Goal: Transaction & Acquisition: Purchase product/service

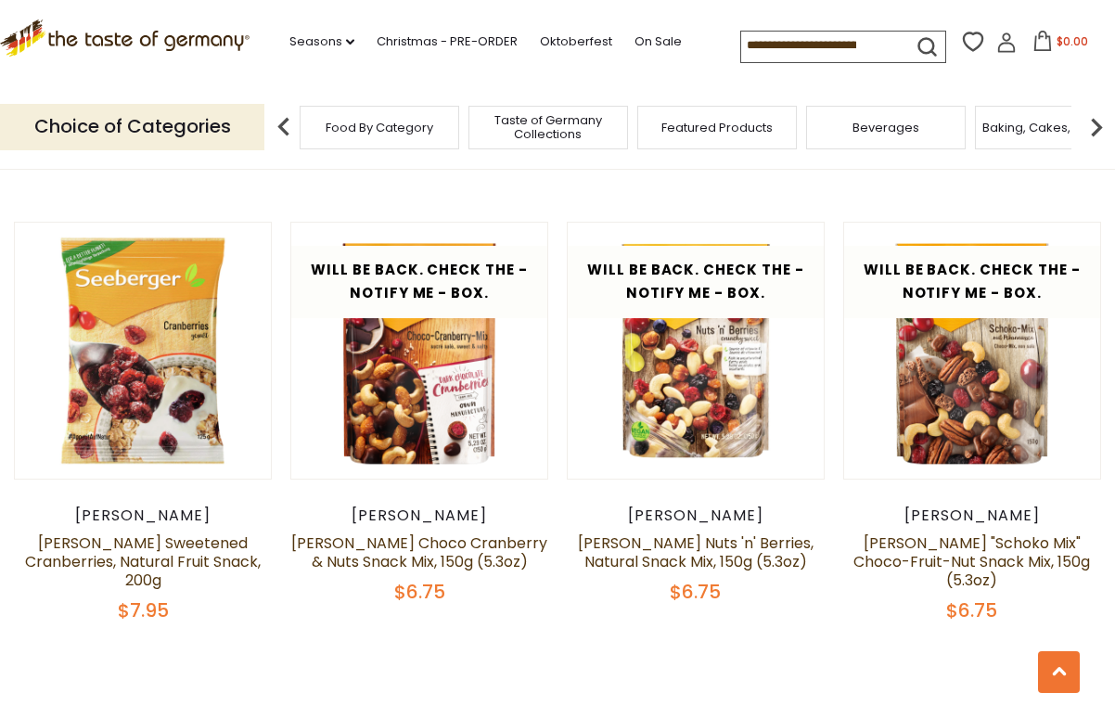
scroll to position [1922, 0]
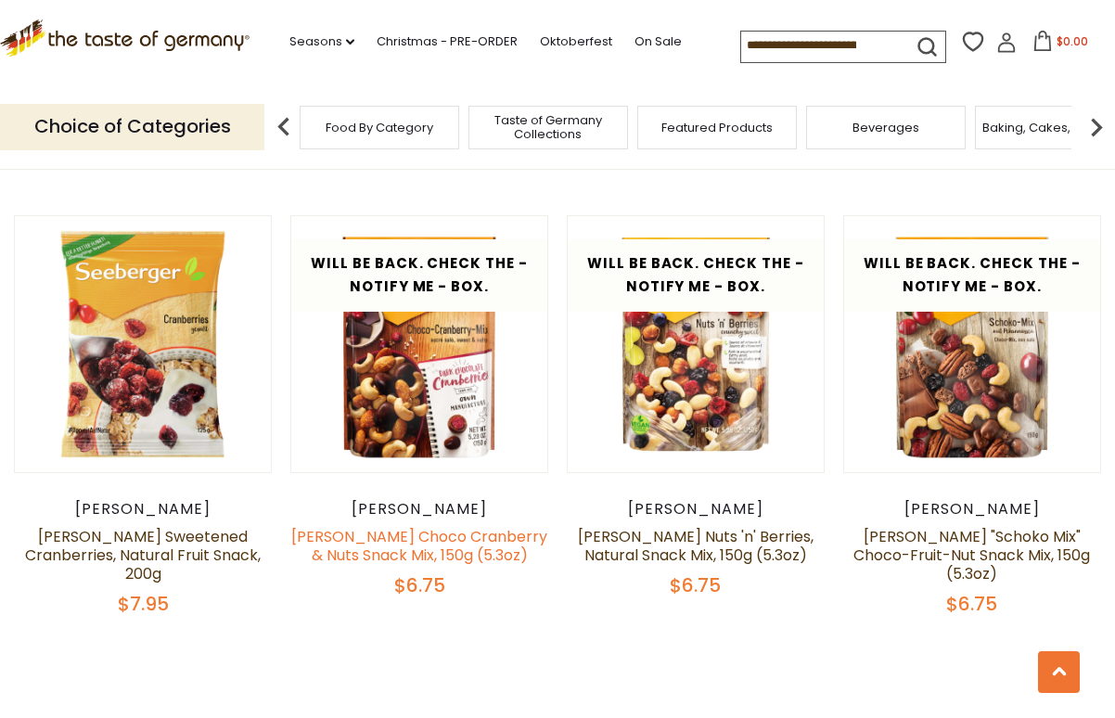
click at [430, 543] on link "Seeberger Choco Cranberry & Nuts Snack Mix, 150g (5.3oz)" at bounding box center [419, 546] width 256 height 40
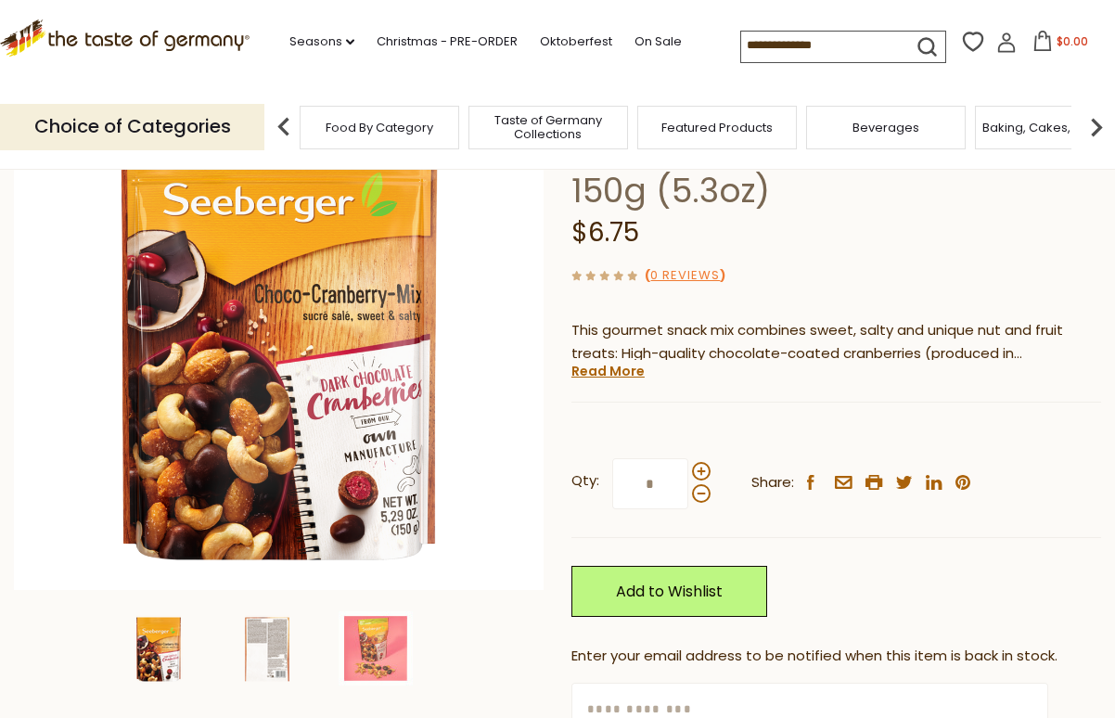
scroll to position [199, 0]
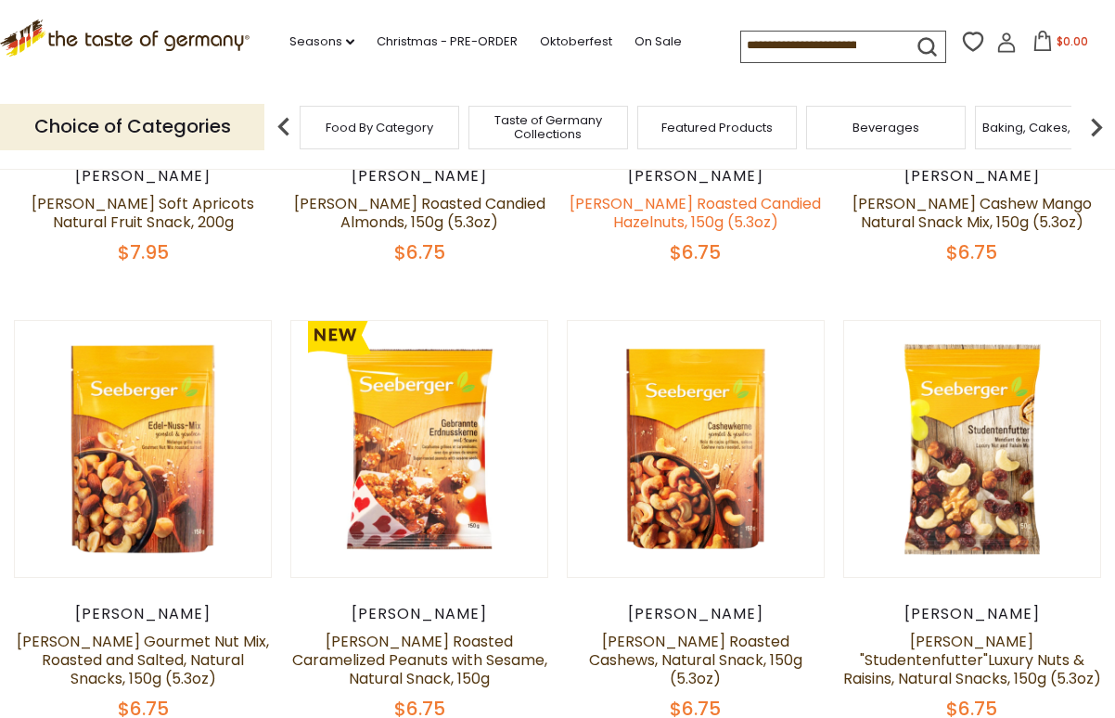
scroll to position [451, 0]
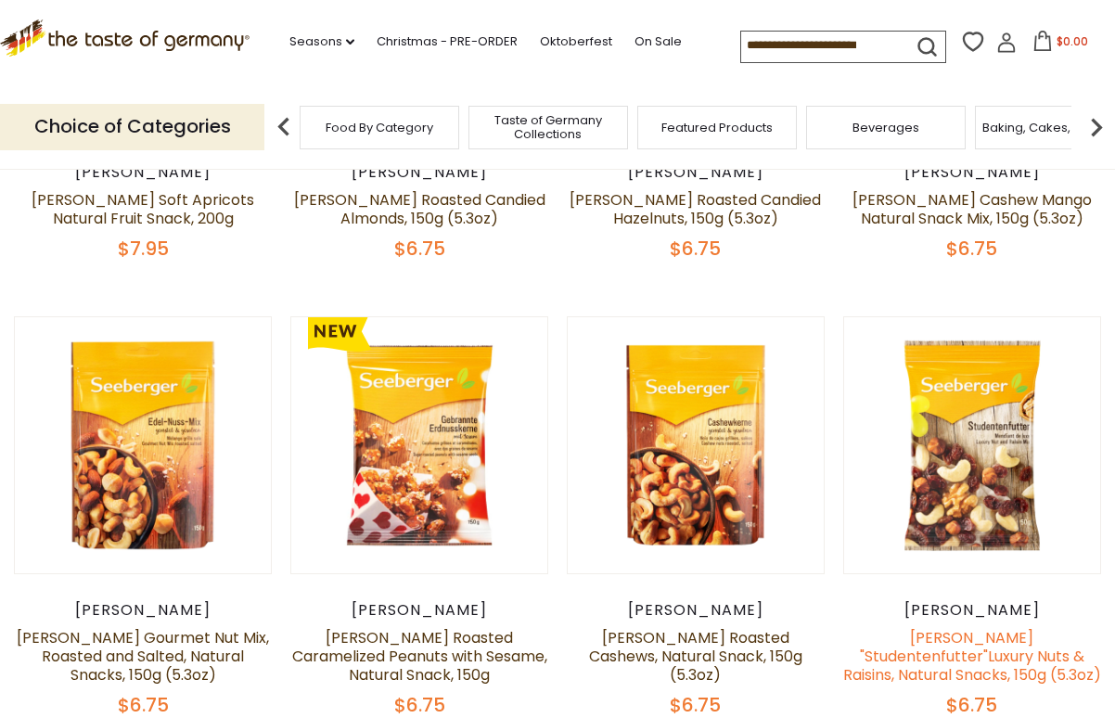
click at [927, 644] on link "[PERSON_NAME] "Studentenfutter"Luxury Nuts & Raisins, Natural Snacks, 150g (5.3…" at bounding box center [972, 656] width 258 height 58
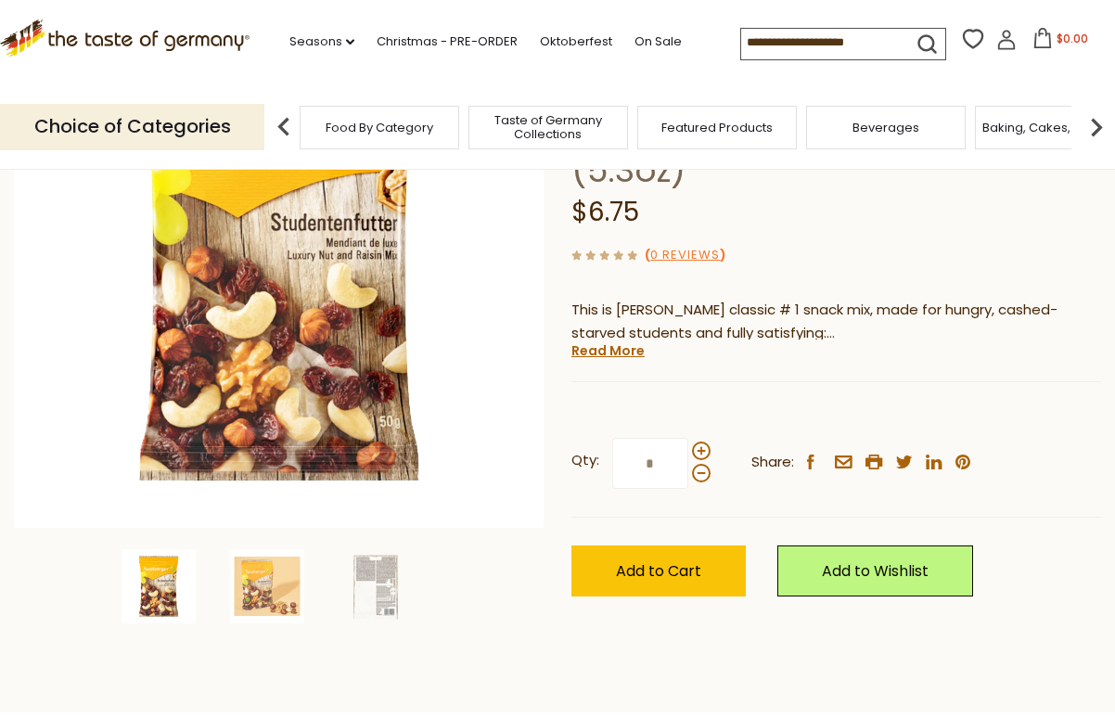
scroll to position [272, 0]
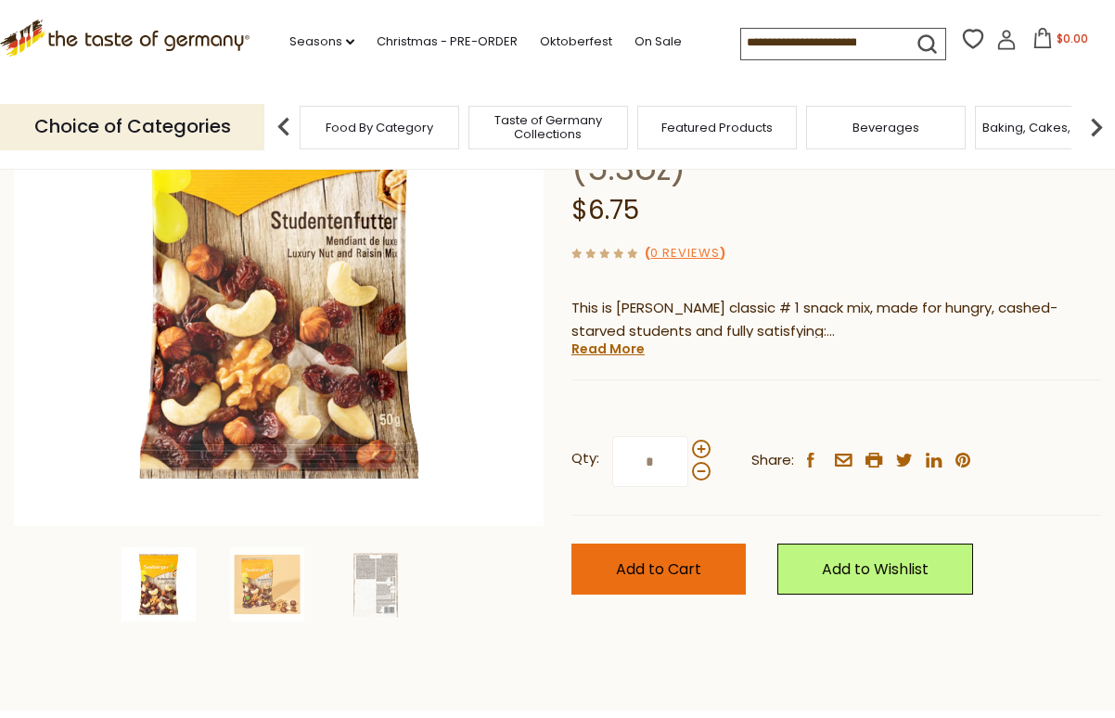
click at [684, 560] on span "Add to Cart" at bounding box center [658, 569] width 85 height 21
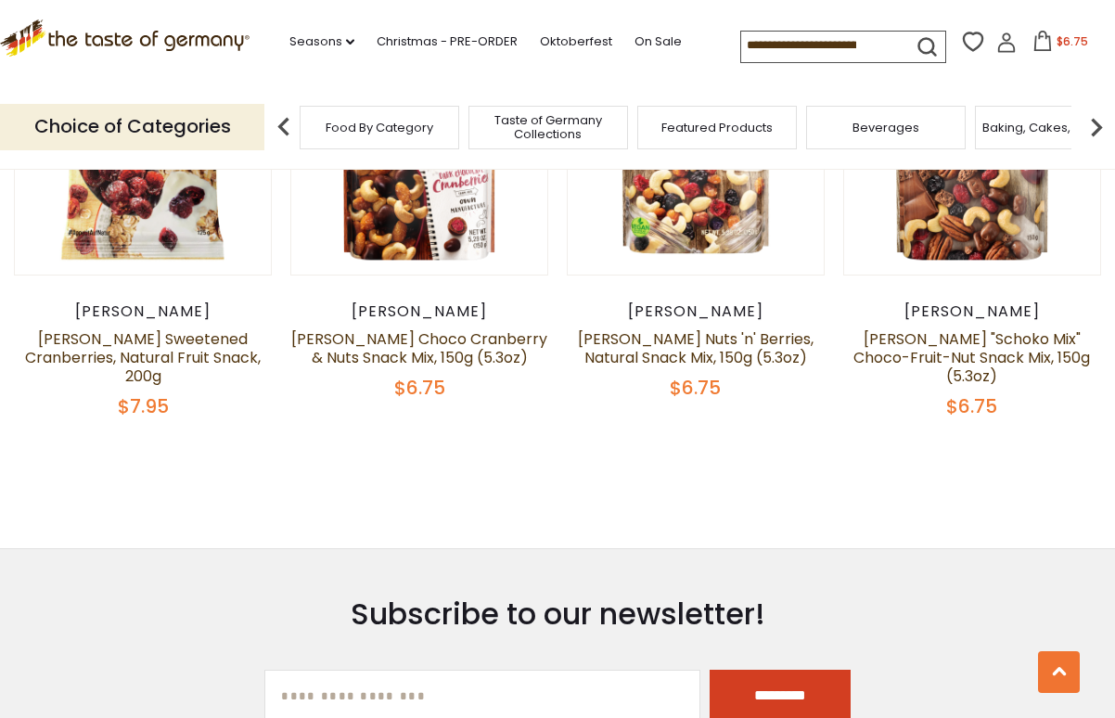
scroll to position [2134, 0]
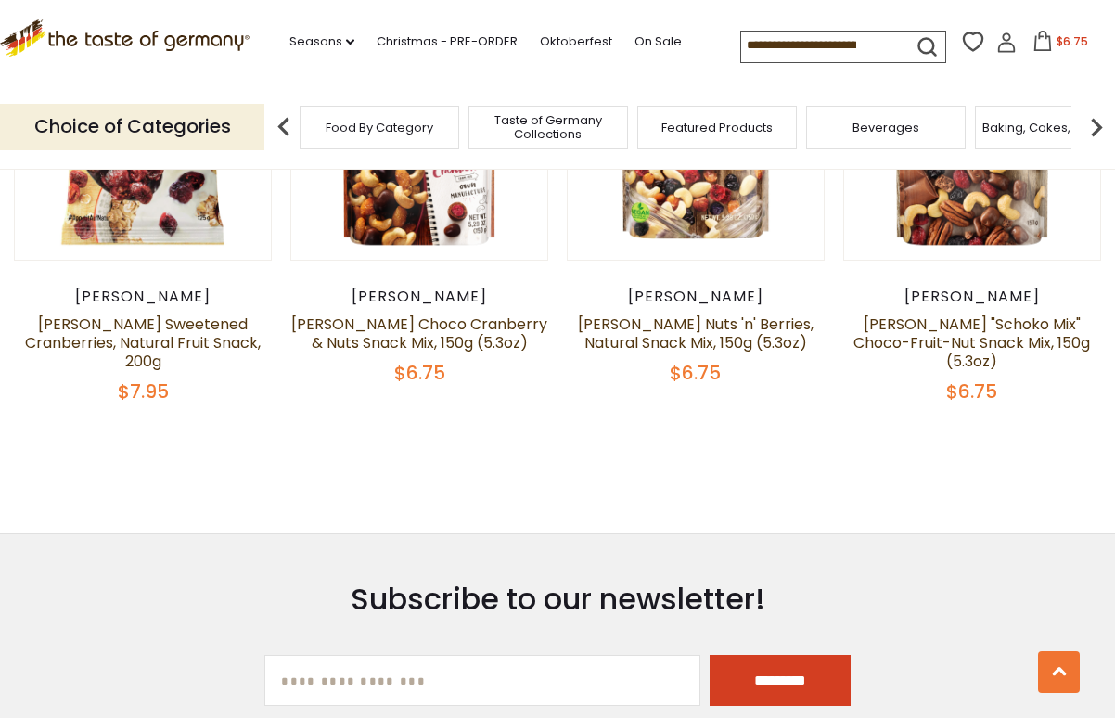
click at [187, 282] on article "Quick View Seeberger Seeberger Sweetened Cranberries, Natural Fruit Snack, 200g…" at bounding box center [143, 203] width 258 height 401
click at [187, 336] on link "[PERSON_NAME] Sweetened Cranberries, Natural Fruit Snack, 200g" at bounding box center [143, 343] width 236 height 58
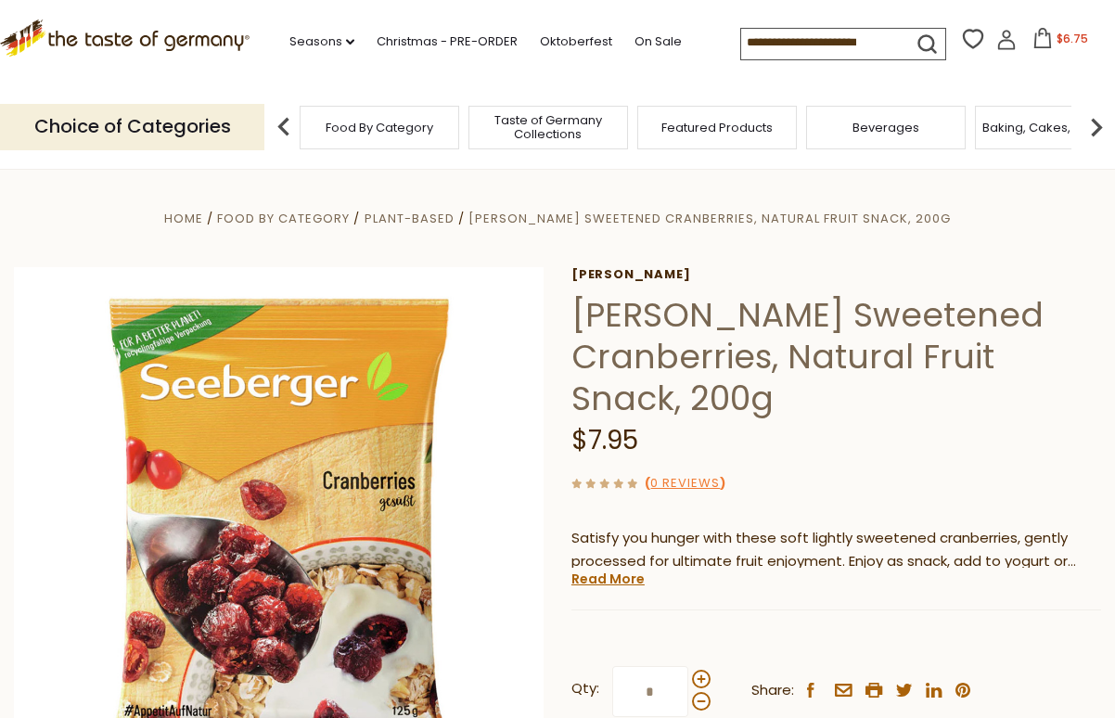
click at [1064, 29] on div "Compare Compare up to 4 items: Clear Selection Compare search_icon" at bounding box center [927, 43] width 375 height 36
click at [1064, 44] on span "$6.75" at bounding box center [1073, 39] width 32 height 16
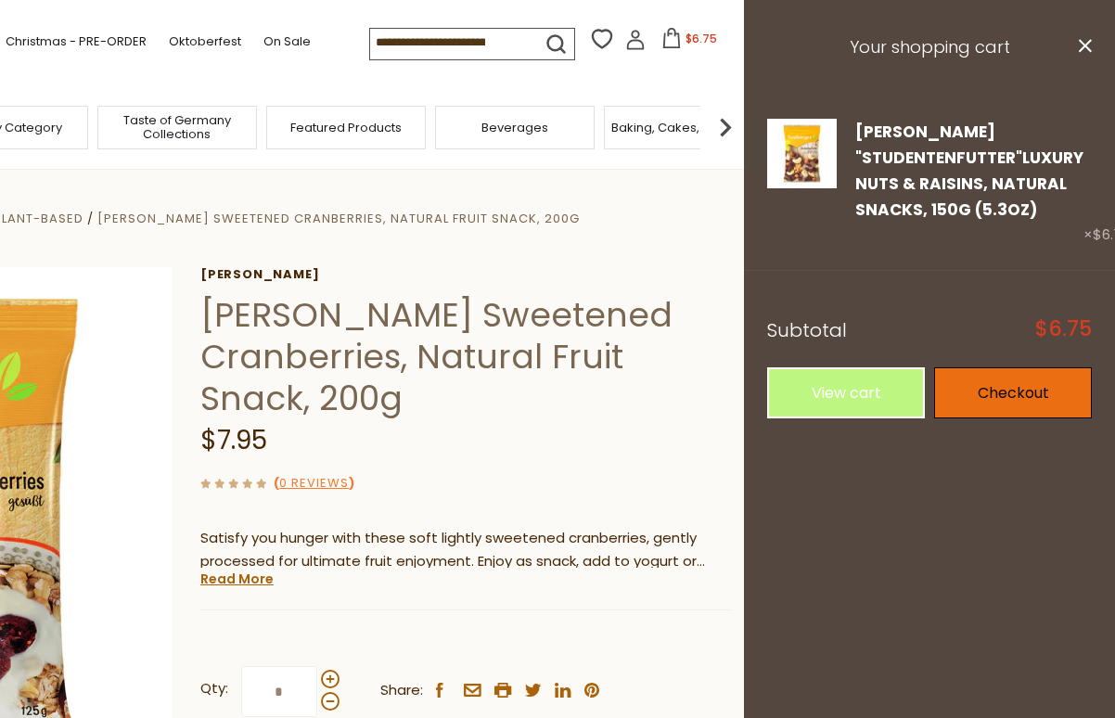
click at [1010, 395] on link "Checkout" at bounding box center [1013, 392] width 158 height 51
